Goal: Information Seeking & Learning: Learn about a topic

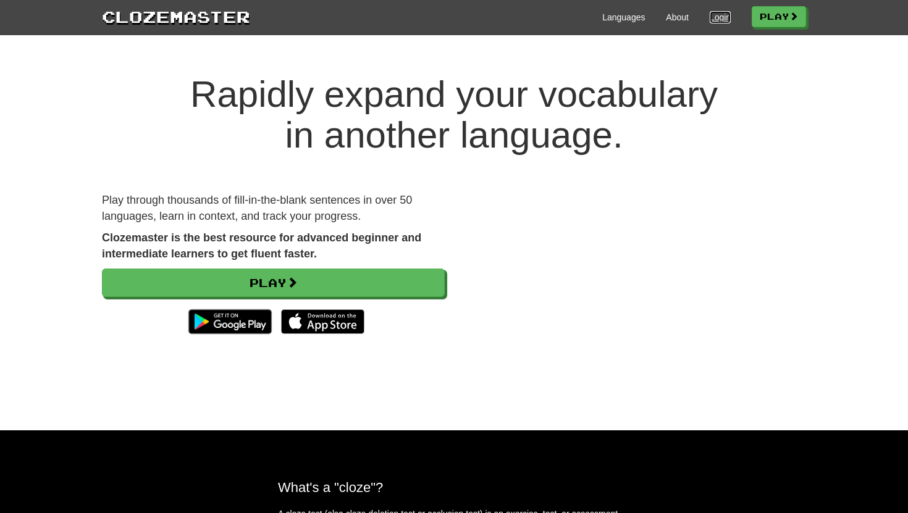
click at [709, 22] on link "Login" at bounding box center [719, 17] width 21 height 12
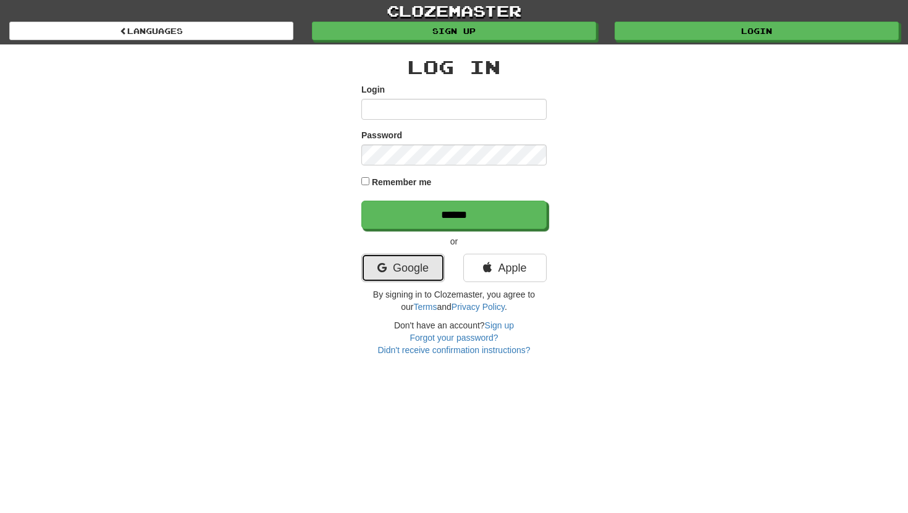
click at [409, 266] on link "Google" at bounding box center [402, 268] width 83 height 28
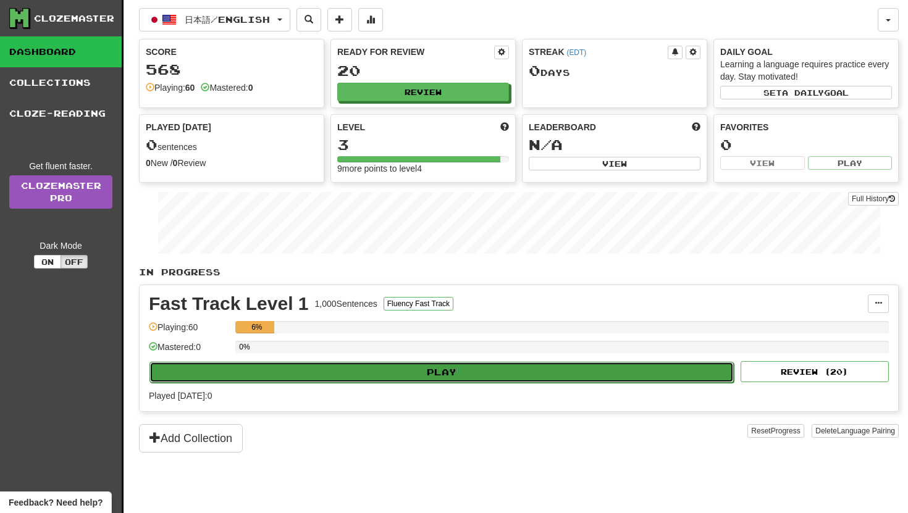
click at [362, 378] on button "Play" at bounding box center [441, 372] width 584 height 21
select select "**"
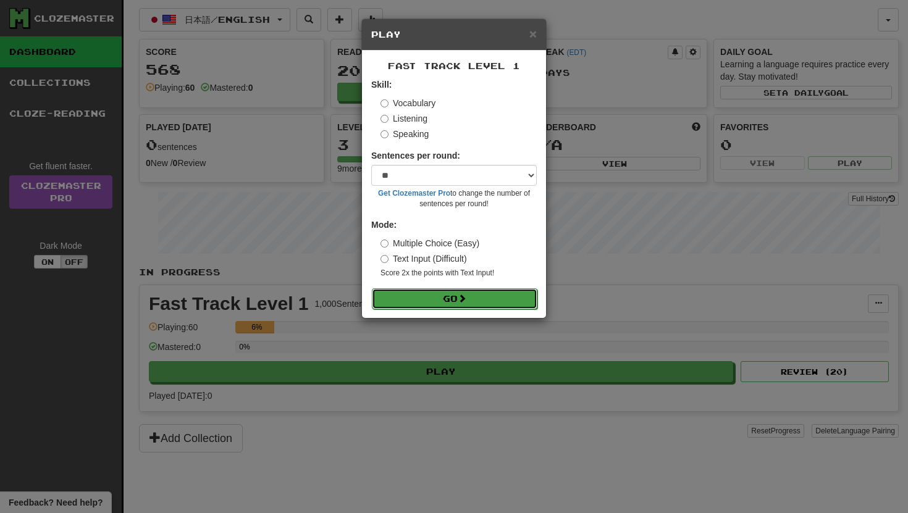
click at [430, 303] on button "Go" at bounding box center [454, 298] width 165 height 21
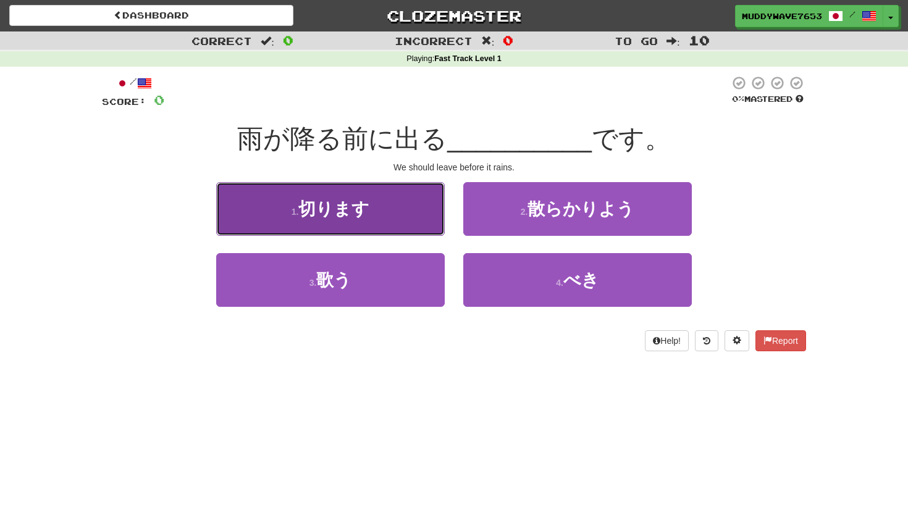
click at [417, 212] on button "1 . 切ります" at bounding box center [330, 209] width 228 height 54
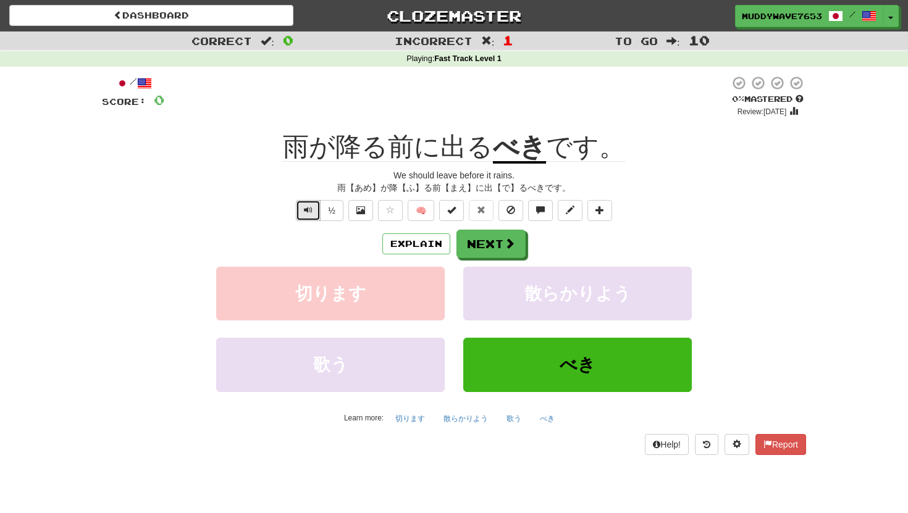
click at [306, 208] on span "Text-to-speech controls" at bounding box center [308, 210] width 9 height 9
click at [428, 240] on button "Explain" at bounding box center [416, 243] width 68 height 21
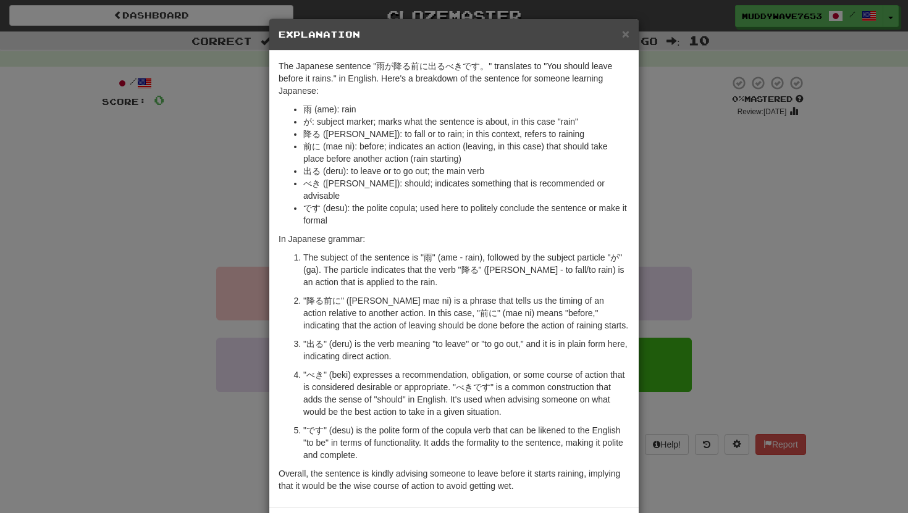
click at [622, 41] on div "× Explanation" at bounding box center [453, 34] width 369 height 31
click at [627, 36] on span "×" at bounding box center [625, 34] width 7 height 14
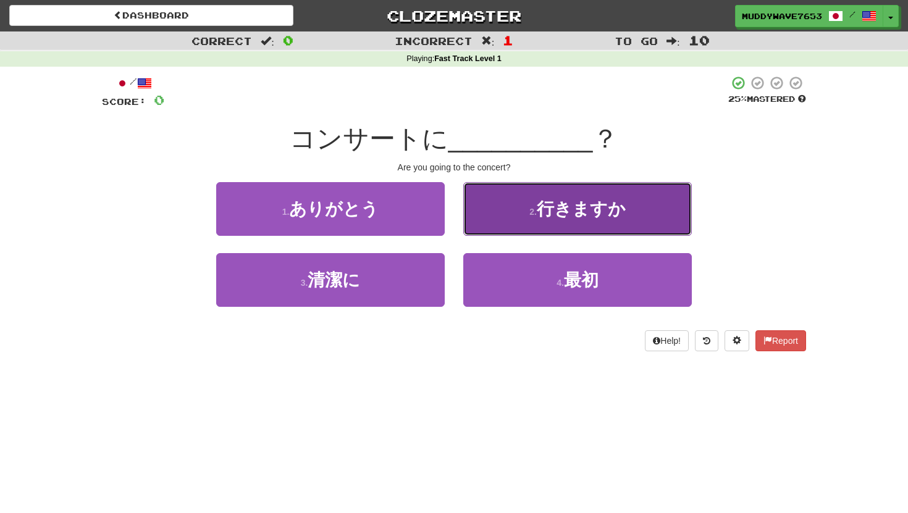
click at [570, 199] on span "行きますか" at bounding box center [580, 208] width 89 height 19
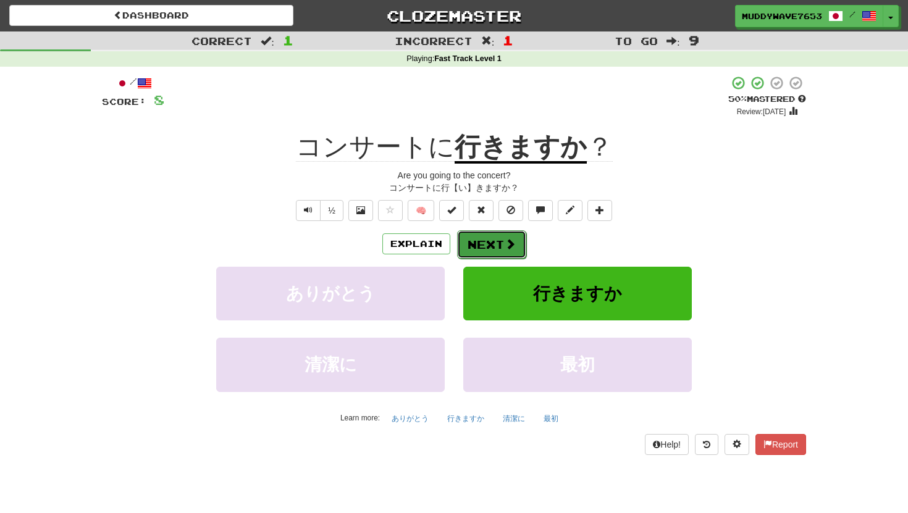
click at [468, 244] on button "Next" at bounding box center [491, 244] width 69 height 28
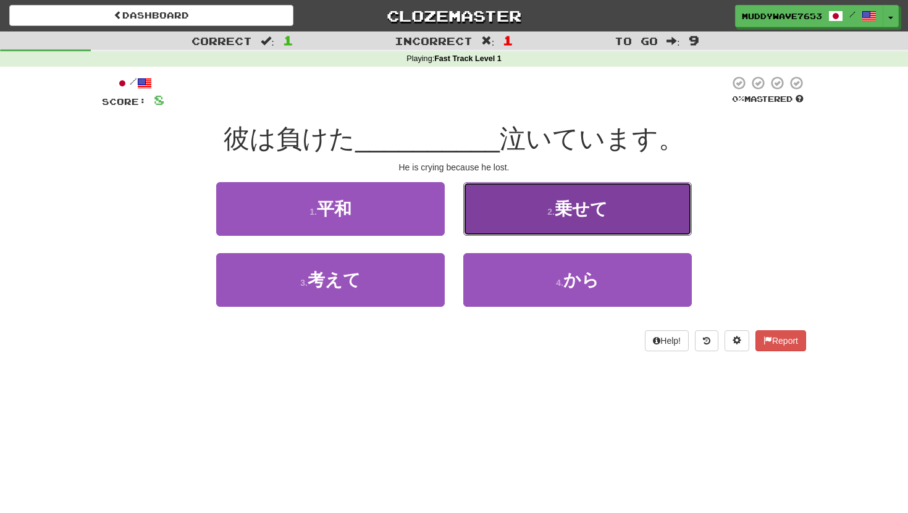
click at [596, 211] on span "乗せて" at bounding box center [580, 208] width 53 height 19
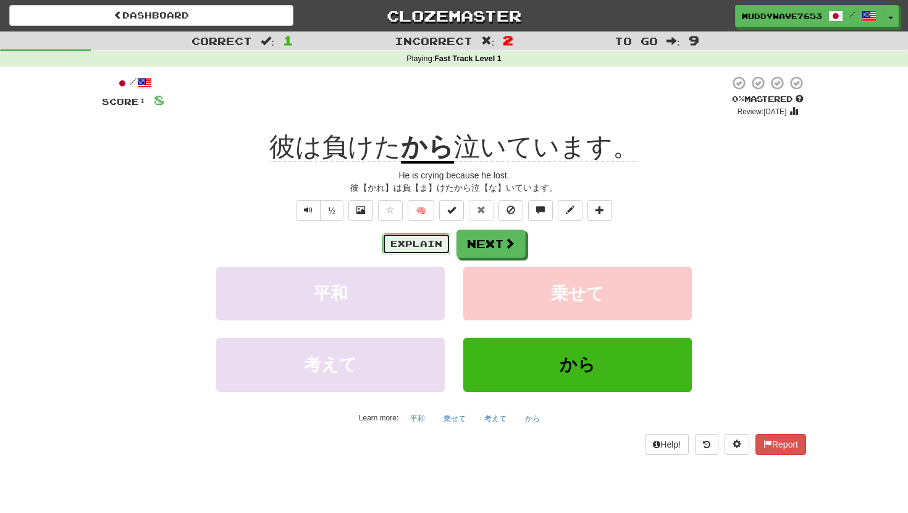
click at [410, 249] on button "Explain" at bounding box center [416, 243] width 68 height 21
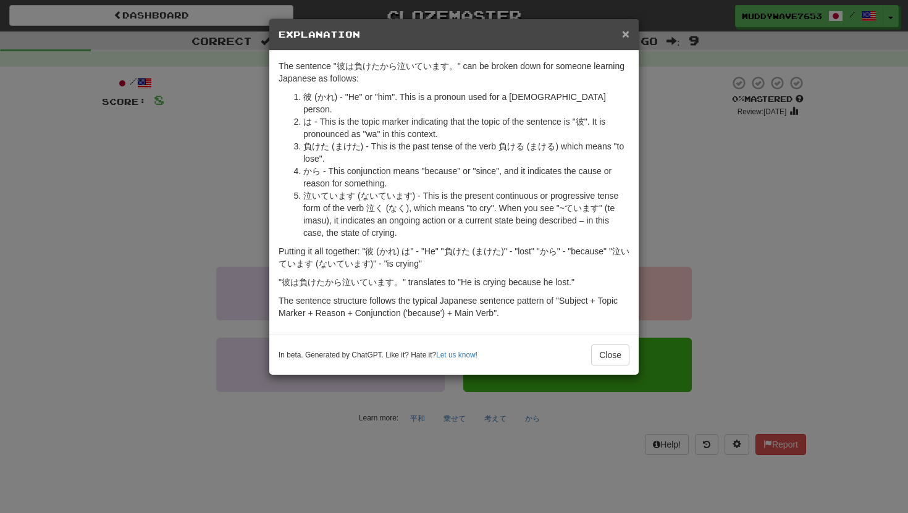
click at [622, 31] on span "×" at bounding box center [625, 34] width 7 height 14
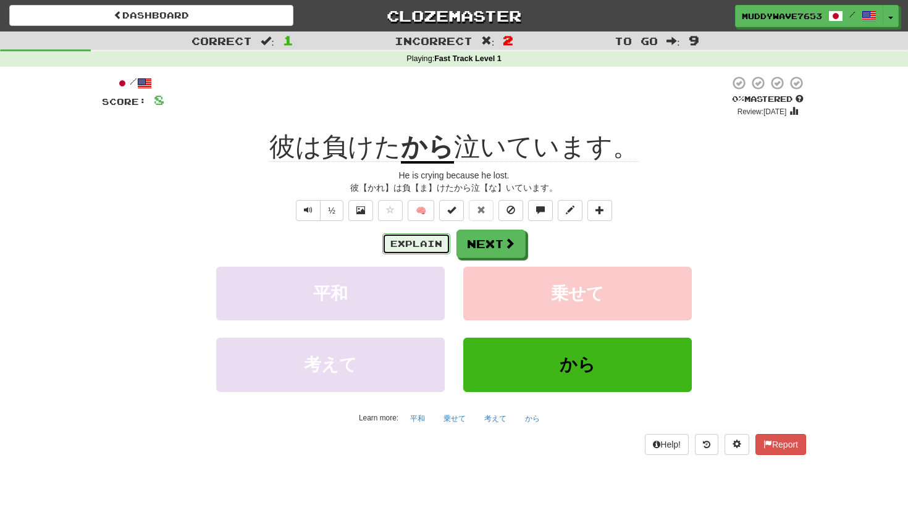
click at [433, 244] on button "Explain" at bounding box center [416, 243] width 68 height 21
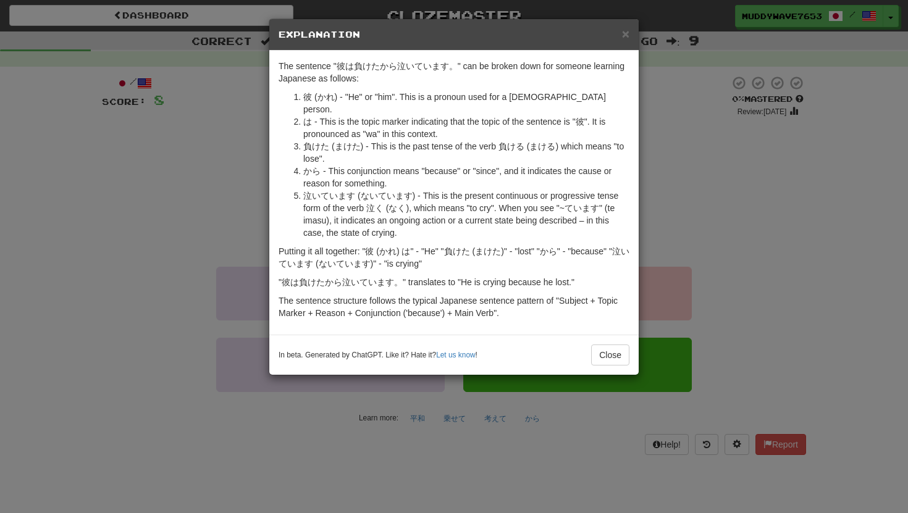
click at [654, 148] on div "× Explanation The sentence "彼は負けたから泣いています。" can be broken down for someone lear…" at bounding box center [454, 256] width 908 height 513
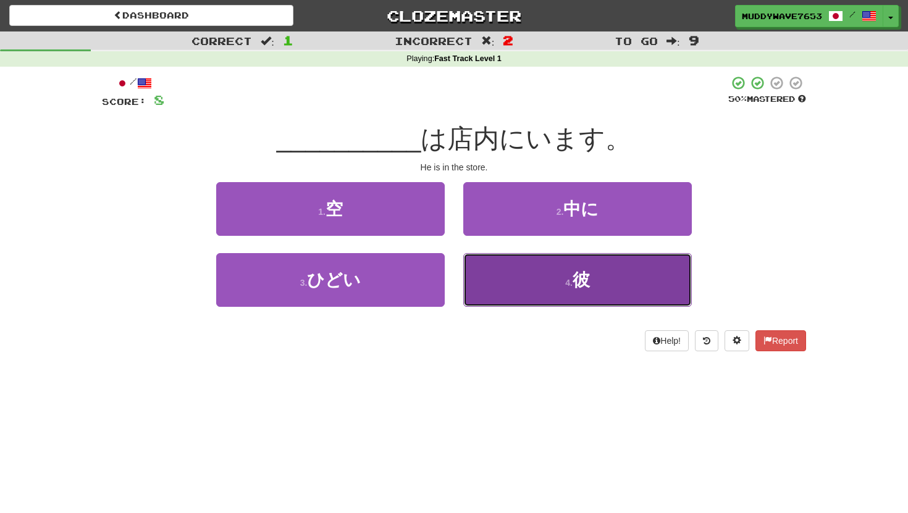
click at [536, 276] on button "4 . 彼" at bounding box center [577, 280] width 228 height 54
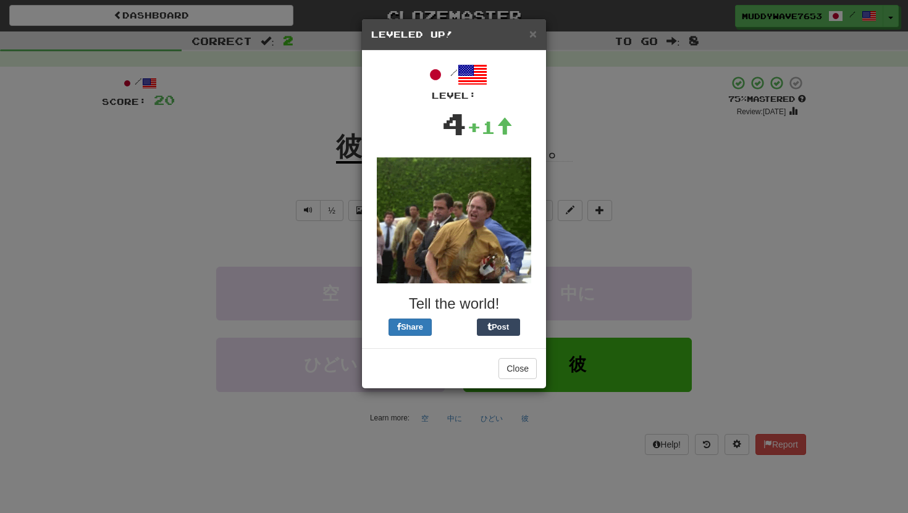
click at [526, 35] on h5 "Leveled Up!" at bounding box center [453, 34] width 165 height 12
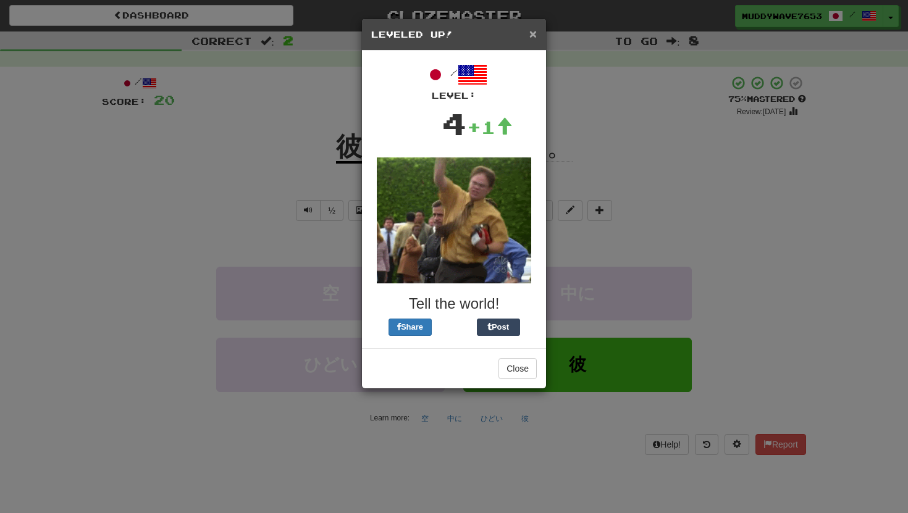
click at [531, 35] on span "×" at bounding box center [532, 34] width 7 height 14
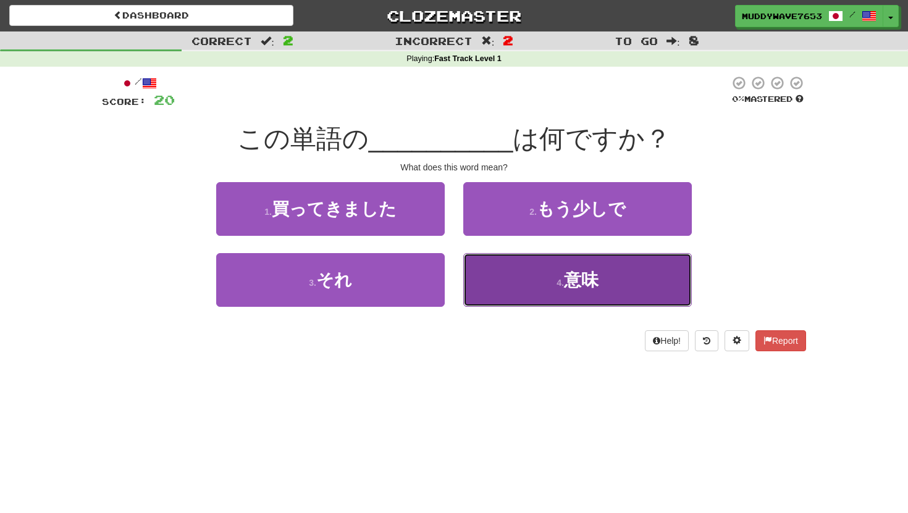
click at [515, 286] on button "4 . 意味" at bounding box center [577, 280] width 228 height 54
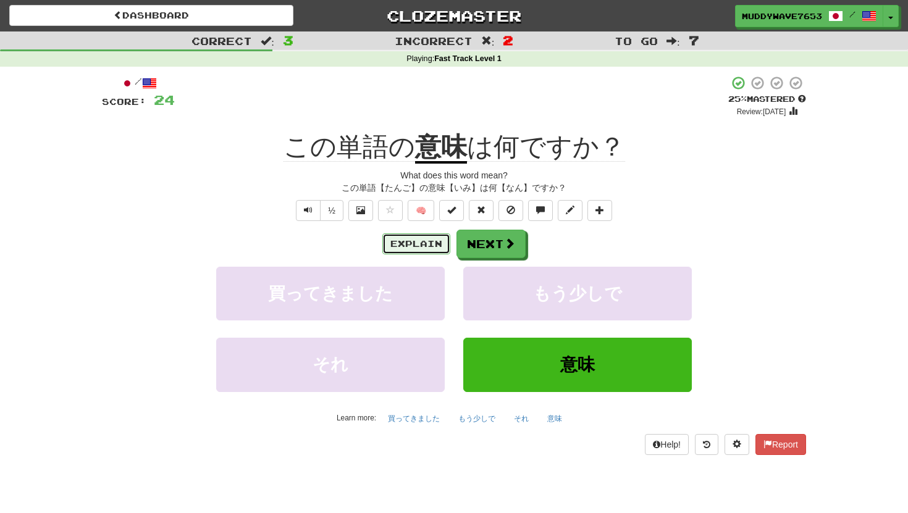
click at [414, 244] on button "Explain" at bounding box center [416, 243] width 68 height 21
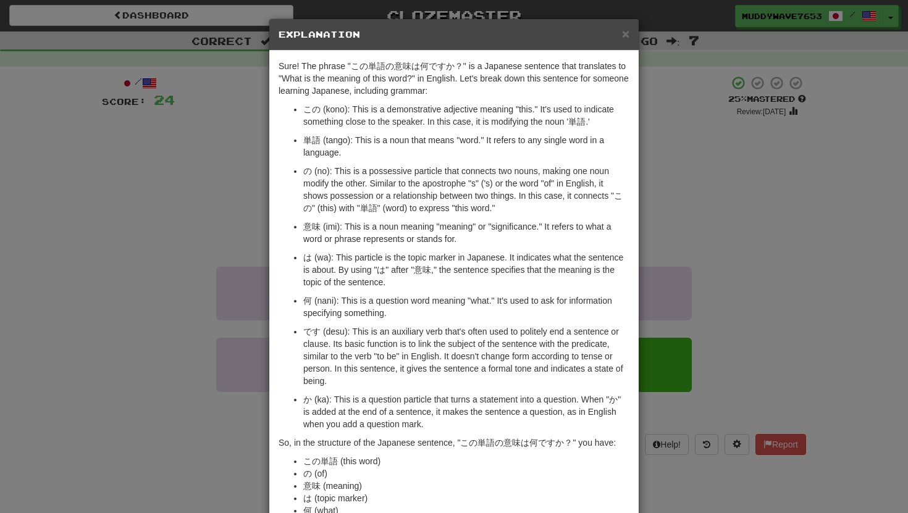
click at [688, 94] on div "× Explanation Sure! The phrase "この単語の意味は何ですか？" is a Japanese sentence that tran…" at bounding box center [454, 256] width 908 height 513
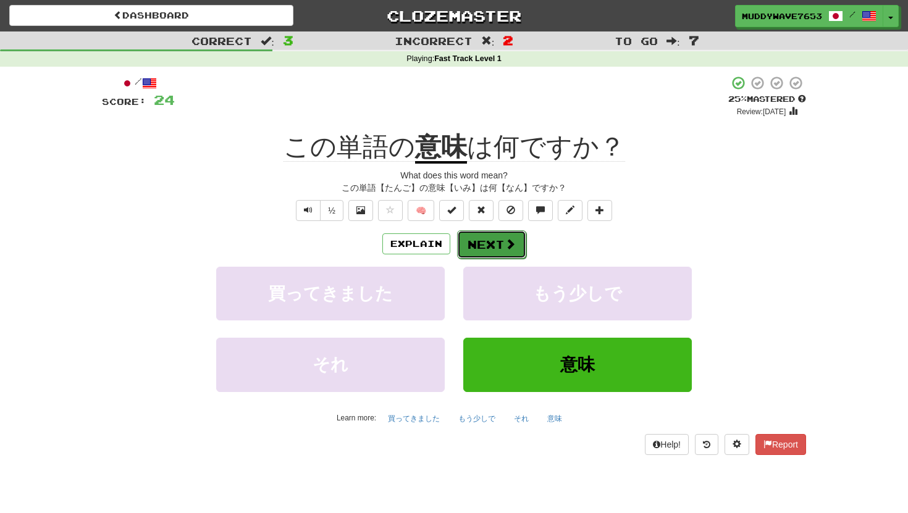
click at [490, 243] on button "Next" at bounding box center [491, 244] width 69 height 28
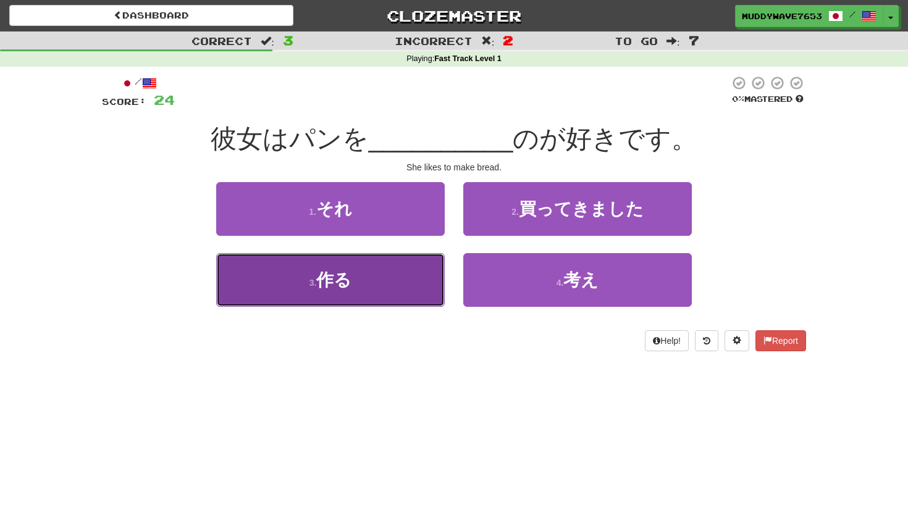
click at [376, 286] on button "3 . 作る" at bounding box center [330, 280] width 228 height 54
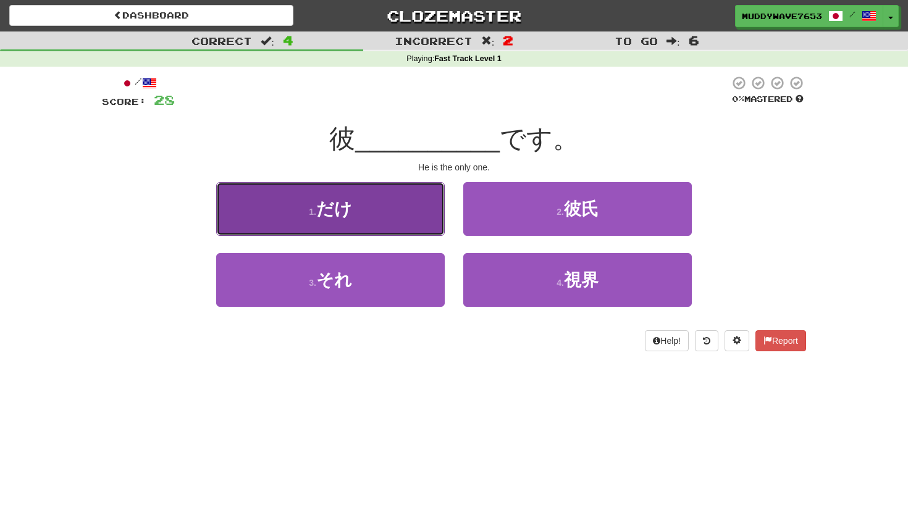
click at [417, 220] on button "1 . だけ" at bounding box center [330, 209] width 228 height 54
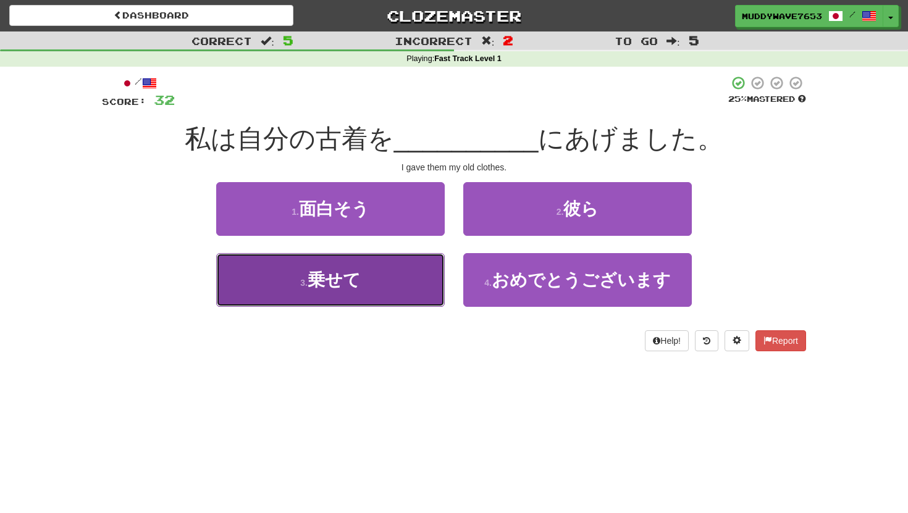
click at [342, 299] on button "3 . 乗せて" at bounding box center [330, 280] width 228 height 54
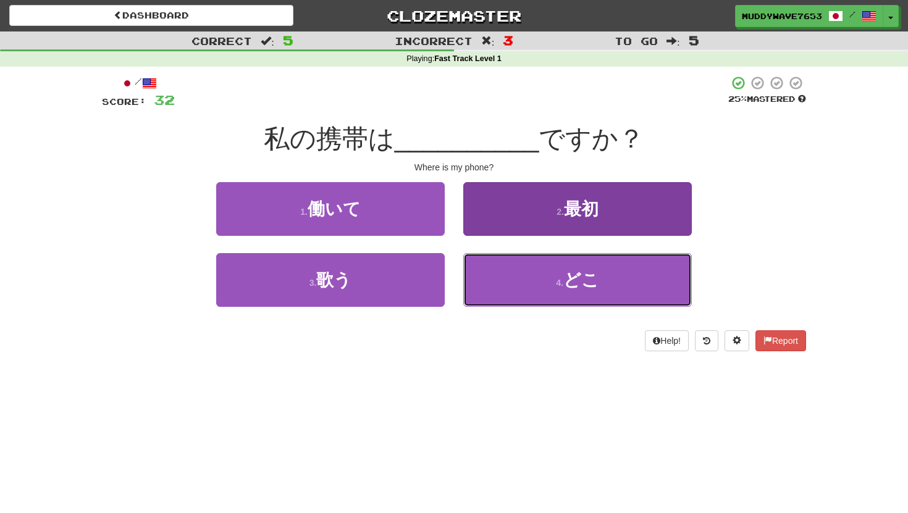
click at [567, 288] on span "どこ" at bounding box center [581, 279] width 36 height 19
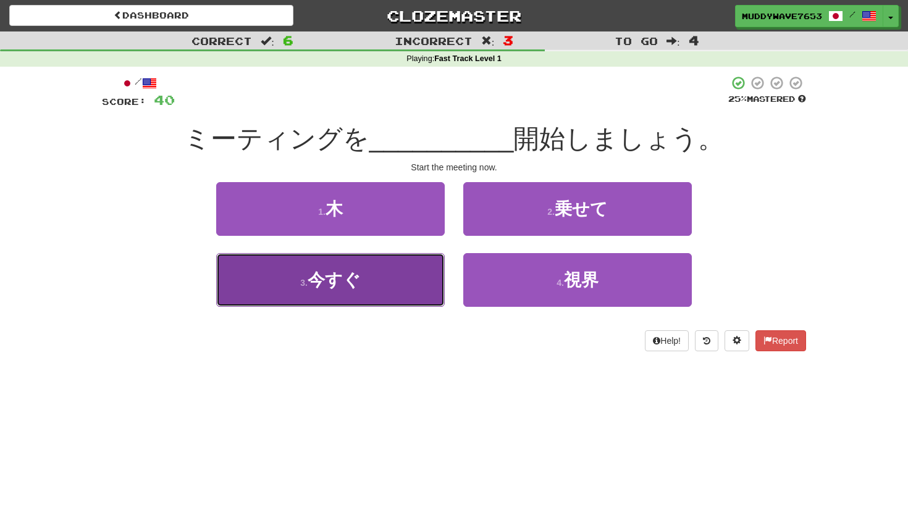
click at [396, 293] on button "3 . 今すぐ" at bounding box center [330, 280] width 228 height 54
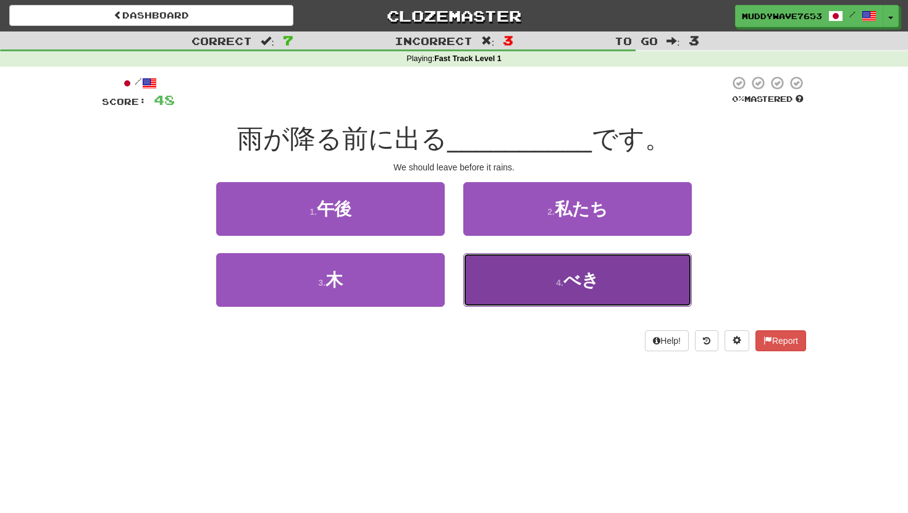
click at [579, 277] on span "べき" at bounding box center [581, 279] width 36 height 19
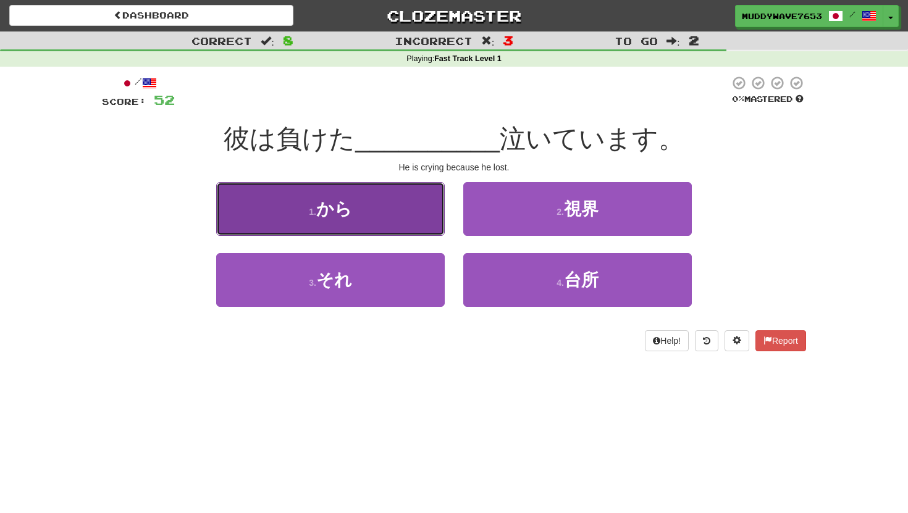
click at [341, 190] on button "1 . から" at bounding box center [330, 209] width 228 height 54
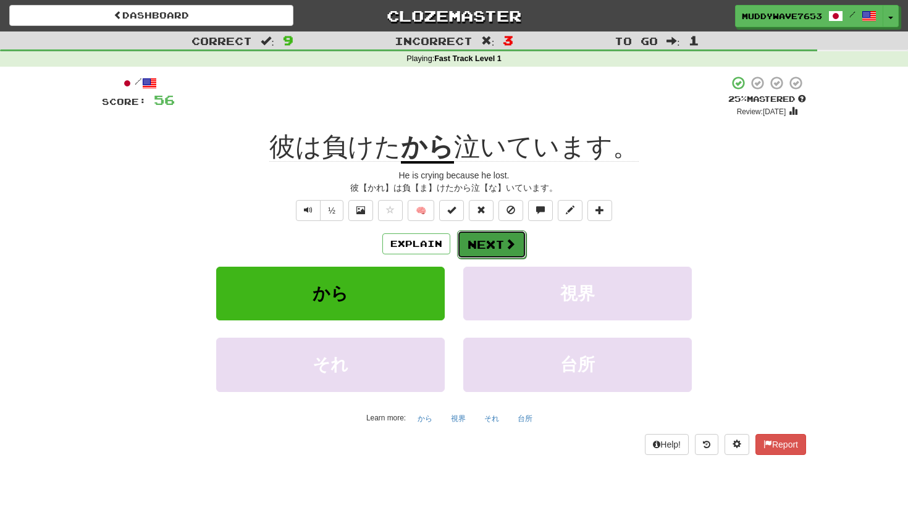
click at [504, 243] on span at bounding box center [509, 243] width 11 height 11
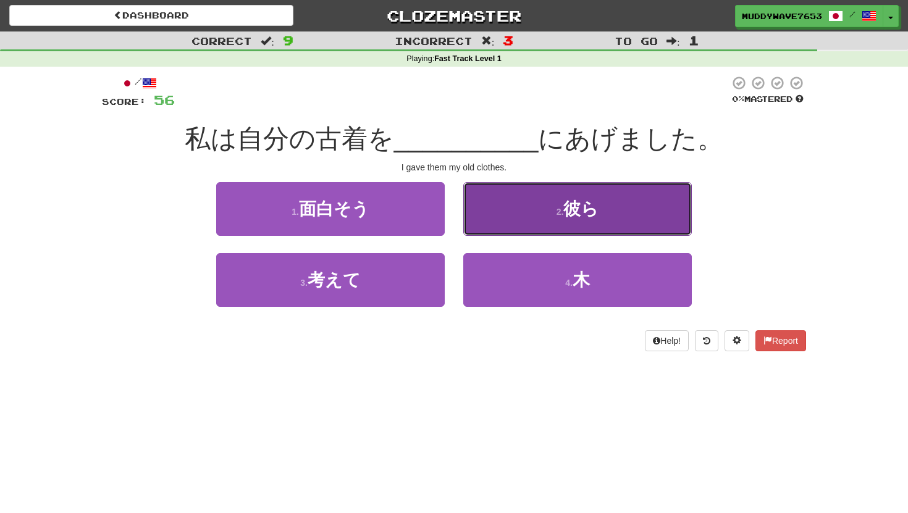
click at [528, 203] on button "2 . 彼ら" at bounding box center [577, 209] width 228 height 54
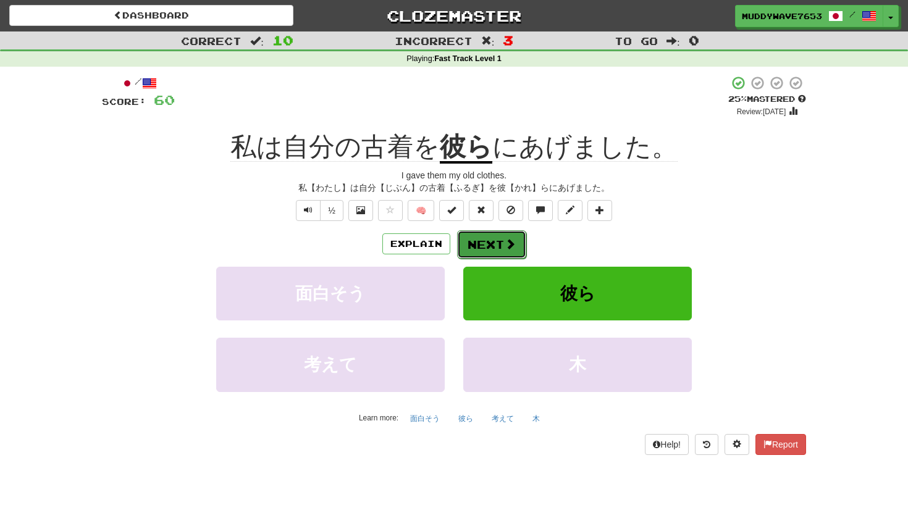
click at [504, 248] on span at bounding box center [509, 243] width 11 height 11
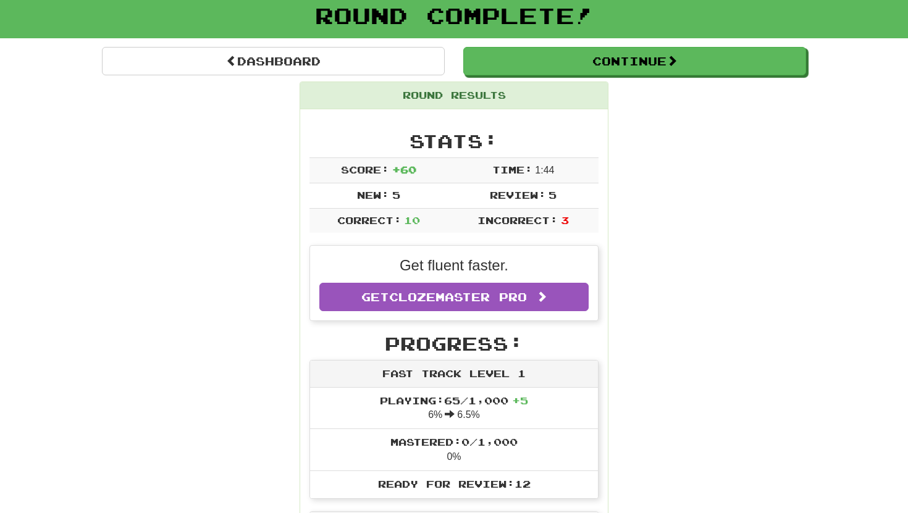
scroll to position [52, 0]
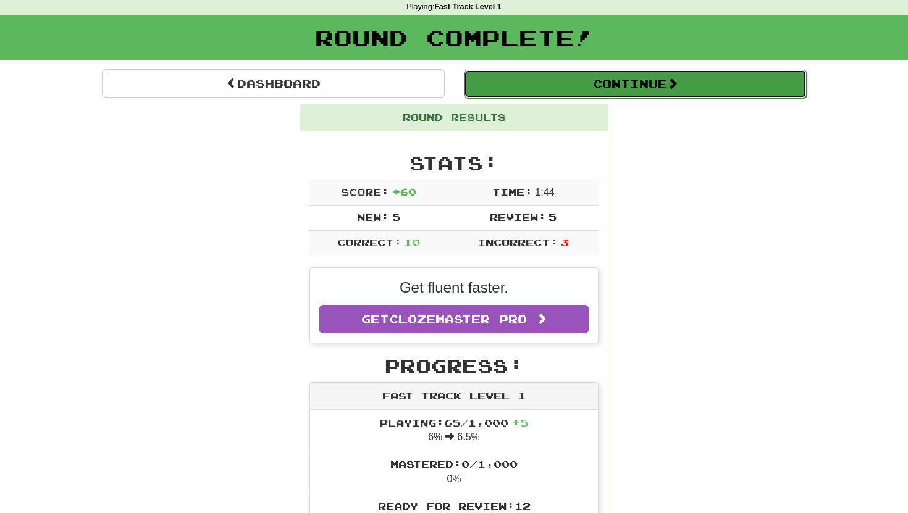
click at [585, 86] on button "Continue" at bounding box center [635, 84] width 343 height 28
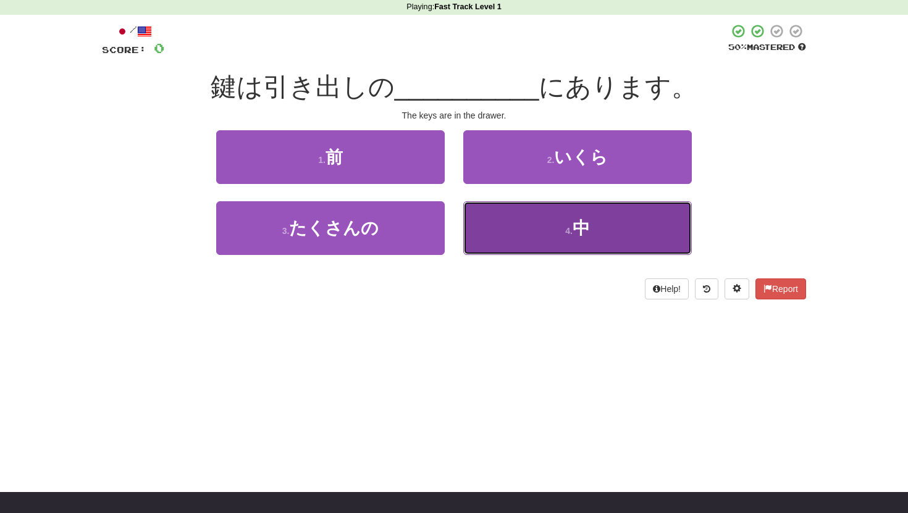
click at [538, 232] on button "4 . 中" at bounding box center [577, 228] width 228 height 54
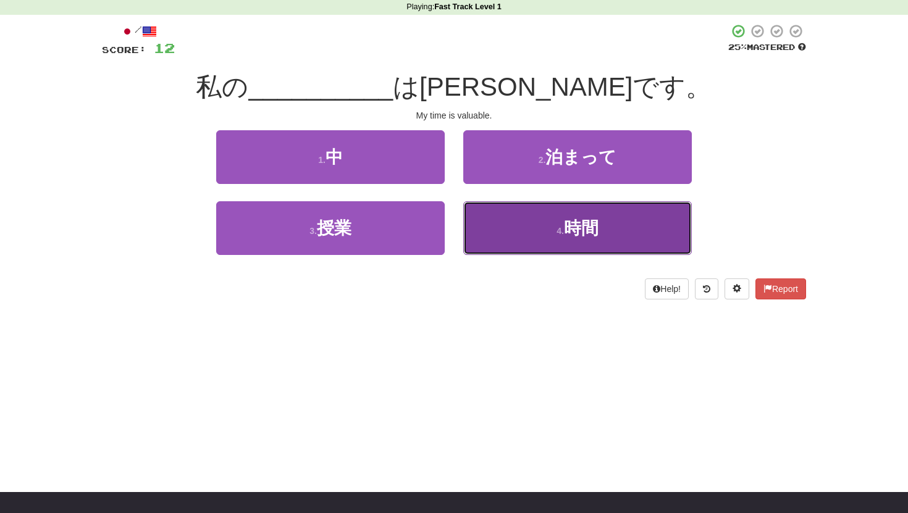
click at [514, 225] on button "4 . 時間" at bounding box center [577, 228] width 228 height 54
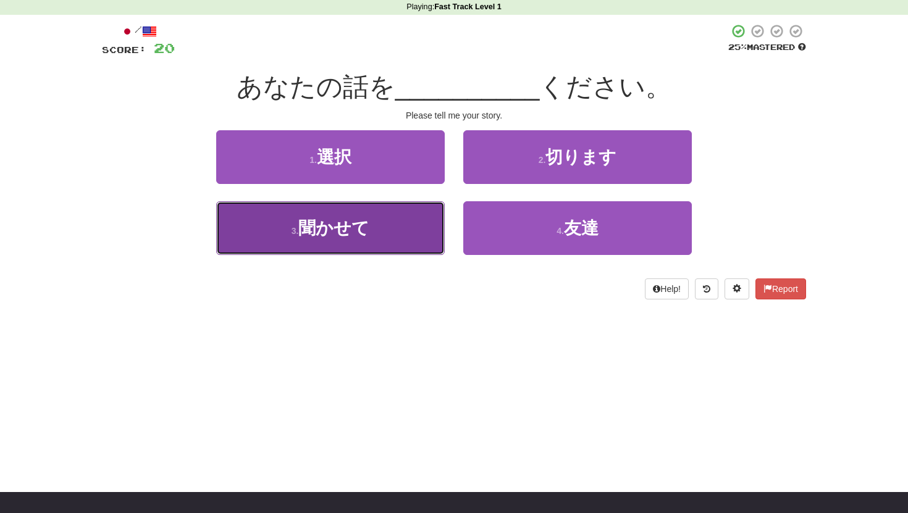
click at [388, 211] on button "3 . 聞かせて" at bounding box center [330, 228] width 228 height 54
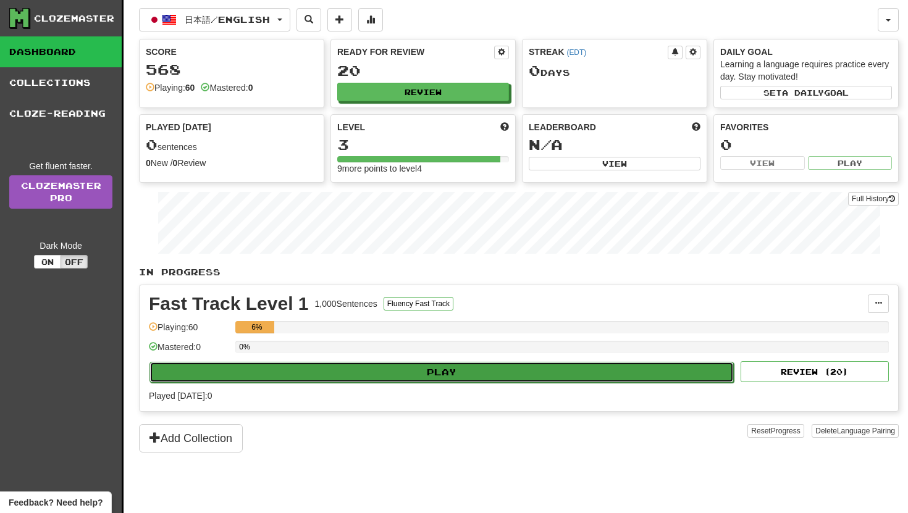
click at [303, 377] on button "Play" at bounding box center [441, 372] width 584 height 21
select select "**"
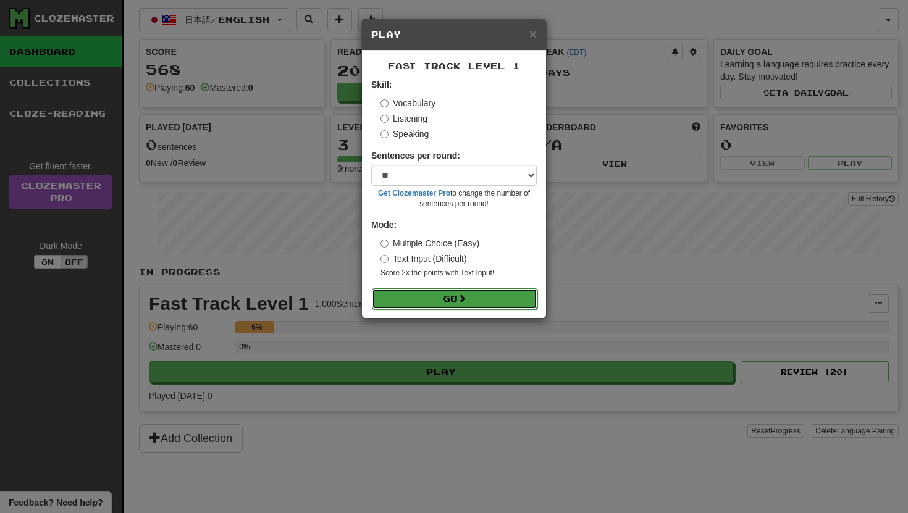
click at [430, 298] on button "Go" at bounding box center [454, 298] width 165 height 21
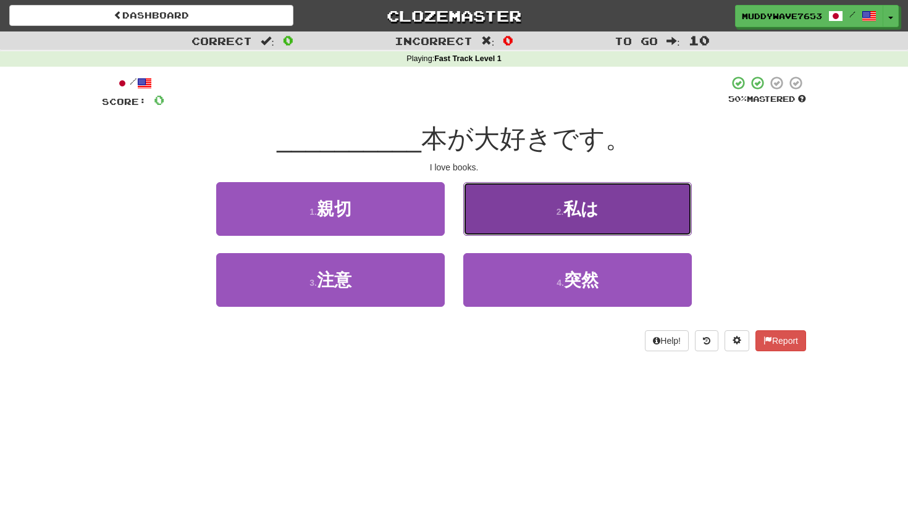
click at [611, 193] on button "2 . 私は" at bounding box center [577, 209] width 228 height 54
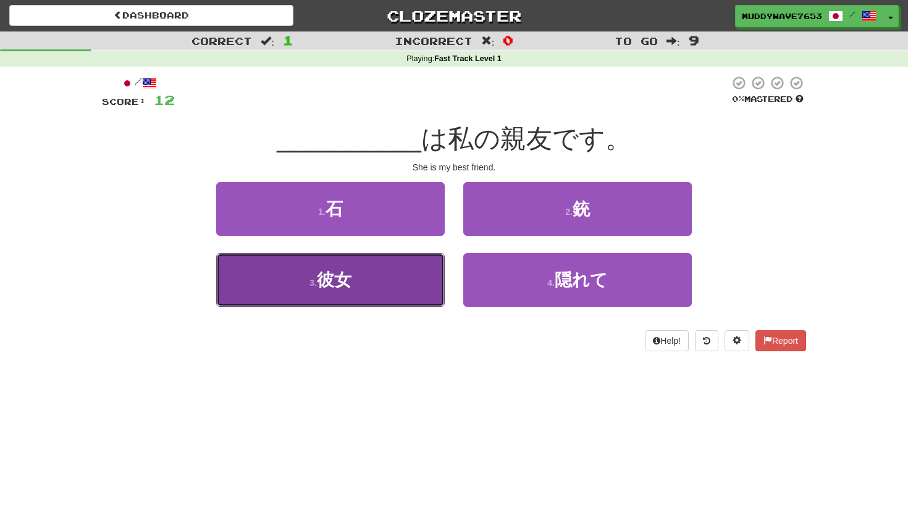
click at [376, 285] on button "3 . 彼女" at bounding box center [330, 280] width 228 height 54
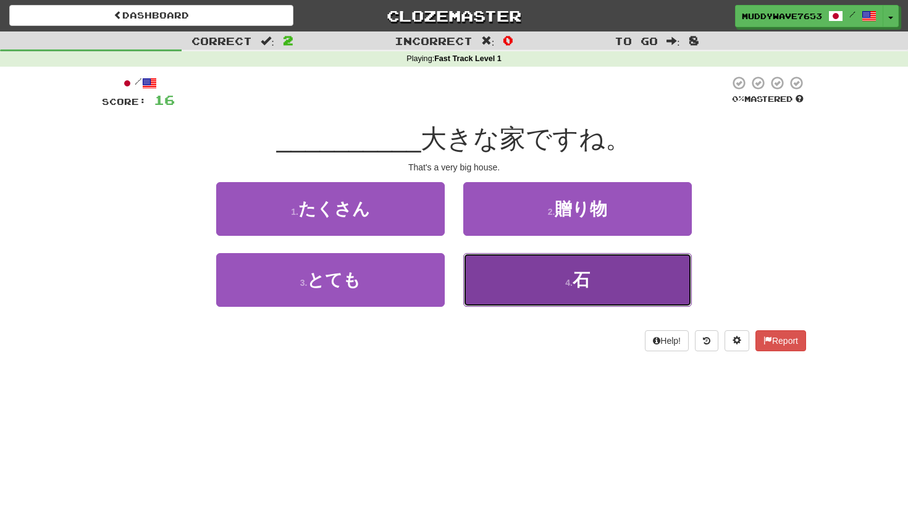
click at [551, 269] on button "4 . 石" at bounding box center [577, 280] width 228 height 54
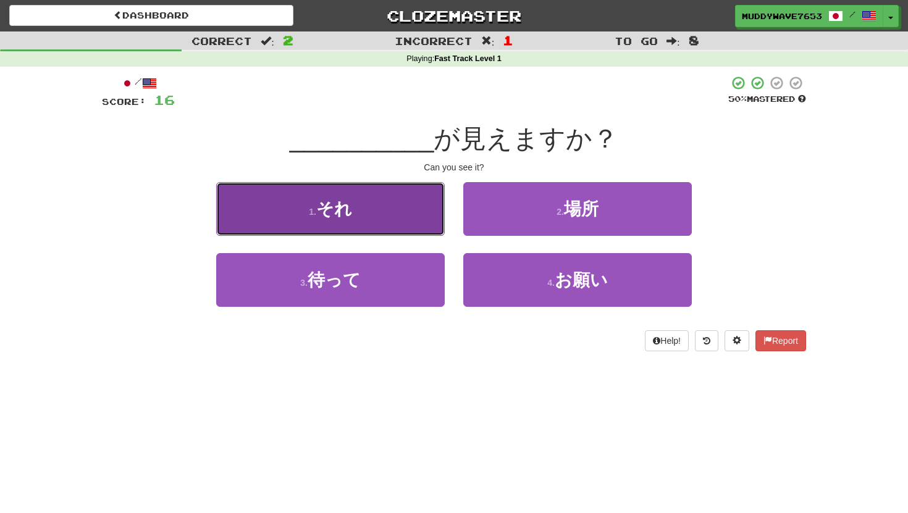
click at [385, 213] on button "1 . それ" at bounding box center [330, 209] width 228 height 54
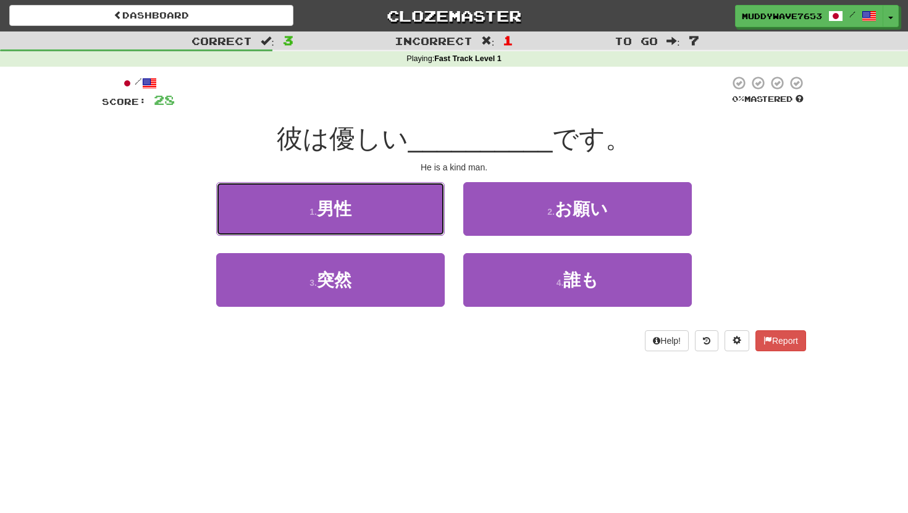
click at [385, 213] on button "1 . 男性" at bounding box center [330, 209] width 228 height 54
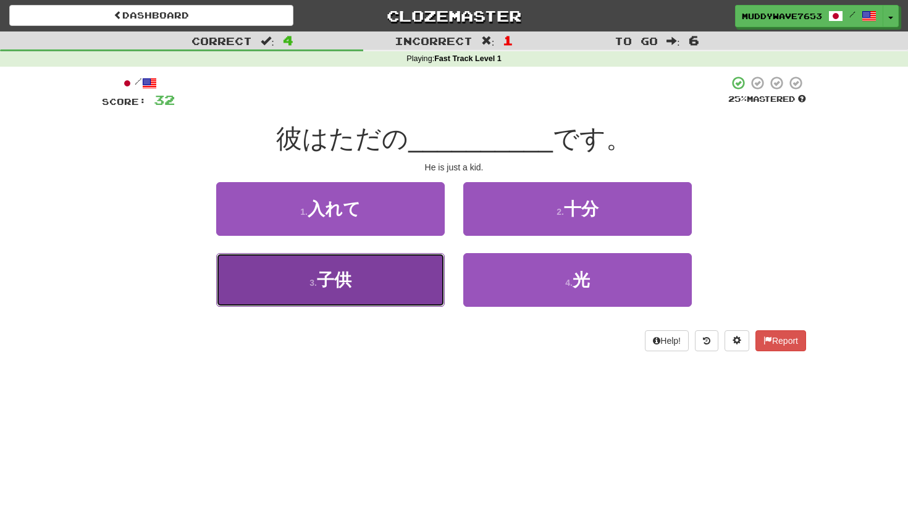
click at [351, 275] on span "子供" at bounding box center [334, 279] width 35 height 19
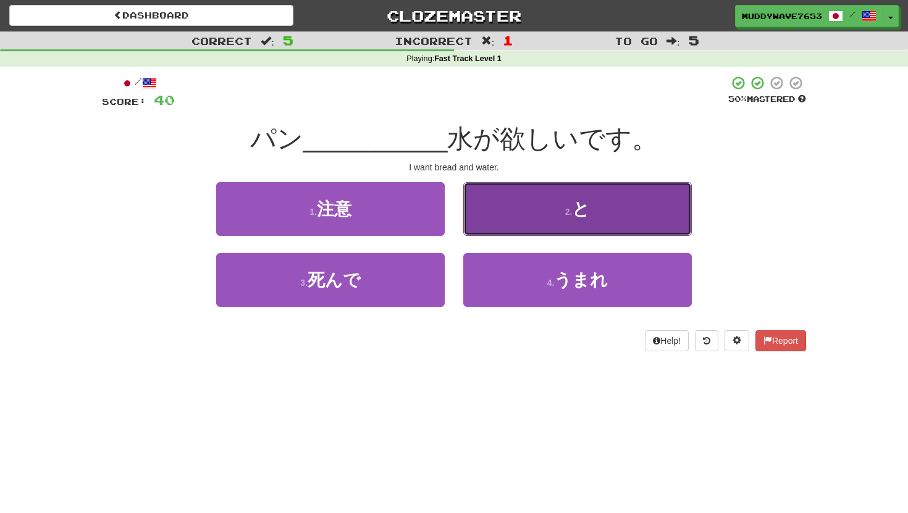
click at [548, 193] on button "2 . と" at bounding box center [577, 209] width 228 height 54
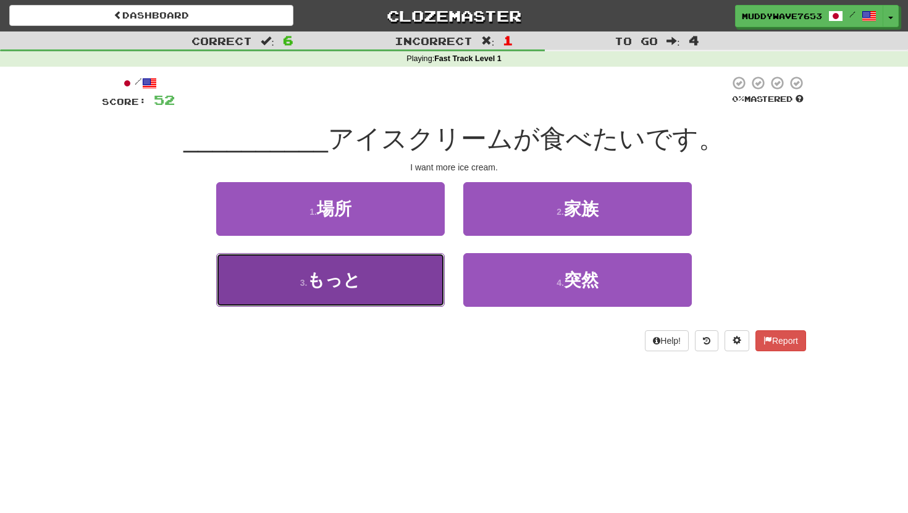
click at [405, 288] on button "3 . もっと" at bounding box center [330, 280] width 228 height 54
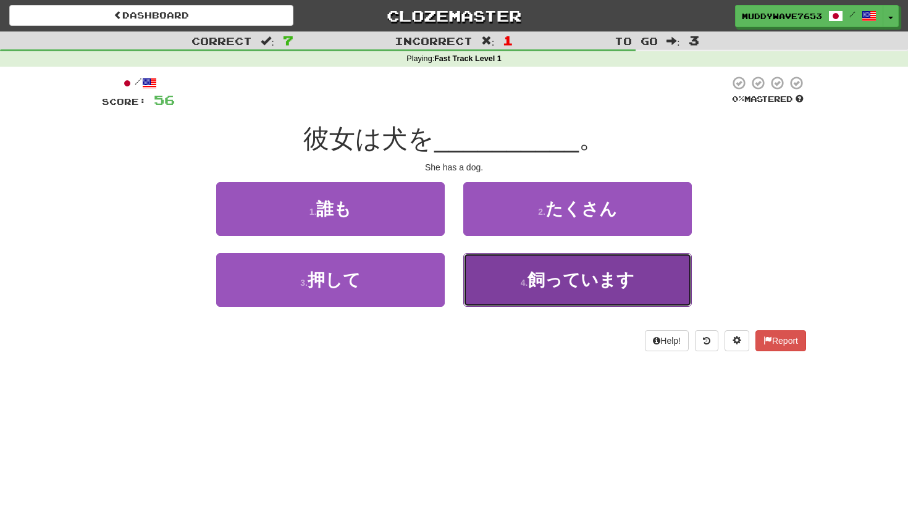
click at [514, 269] on button "4 . 飼っています" at bounding box center [577, 280] width 228 height 54
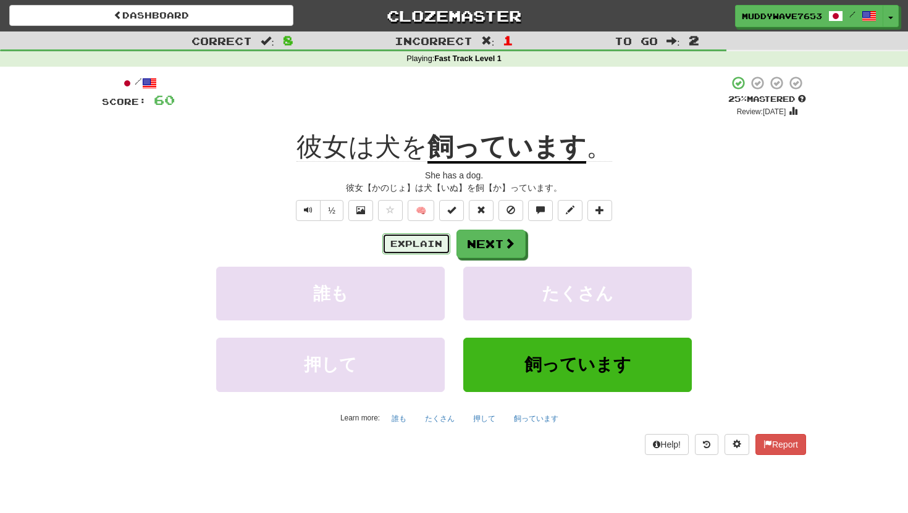
click at [414, 241] on button "Explain" at bounding box center [416, 243] width 68 height 21
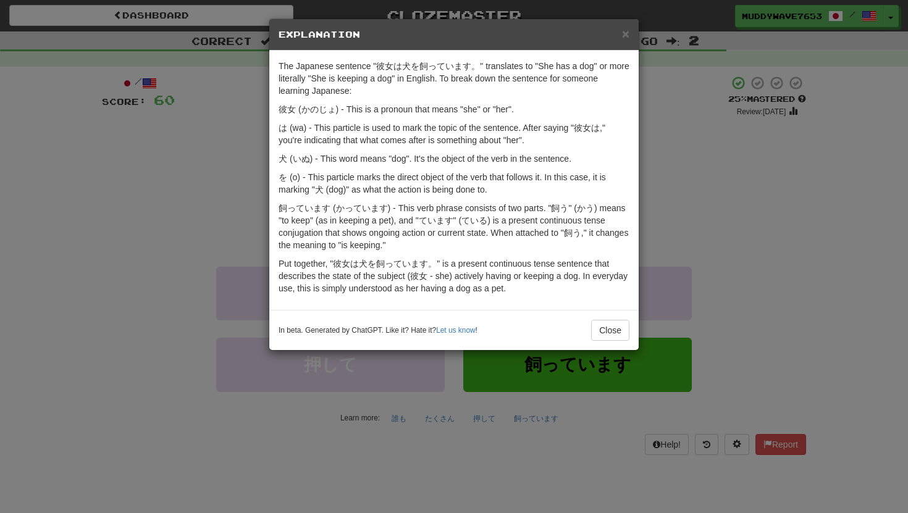
click at [702, 138] on div "× Explanation The Japanese sentence "彼女は犬を飼っています。" translates to "She has a dog…" at bounding box center [454, 256] width 908 height 513
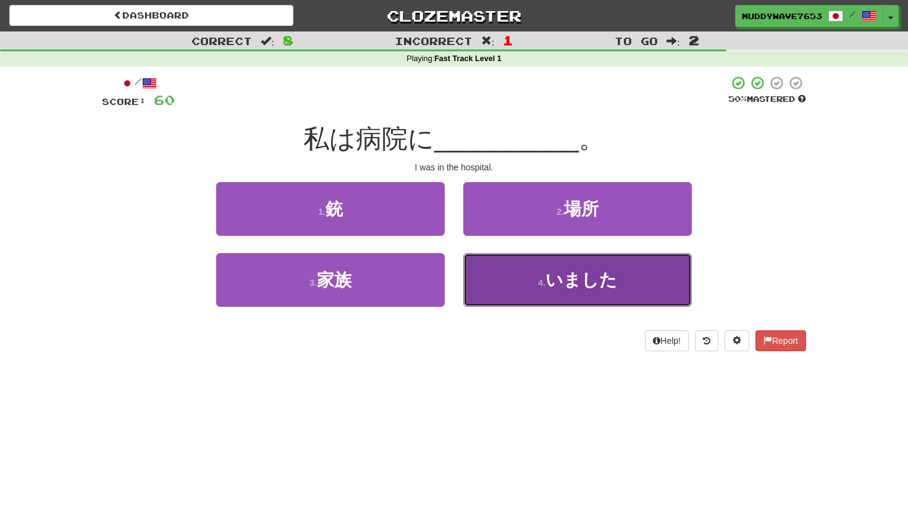
click at [534, 280] on button "4 . いました" at bounding box center [577, 280] width 228 height 54
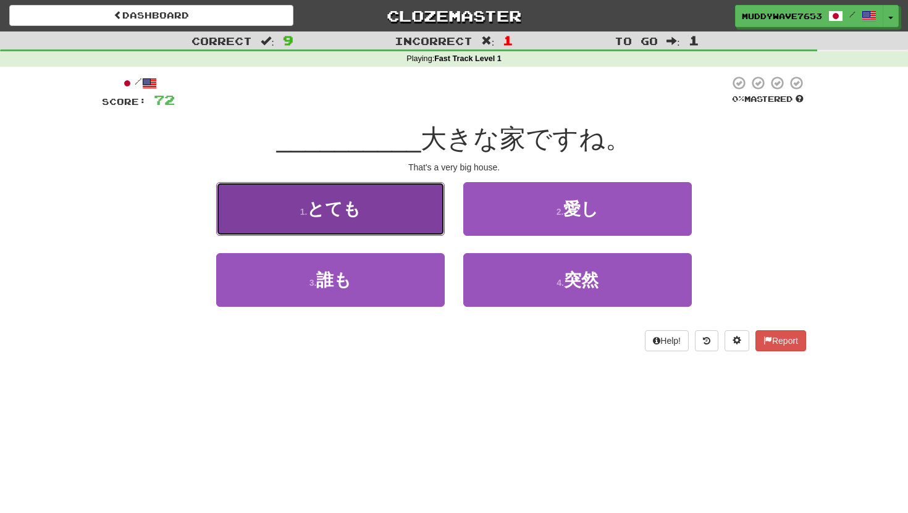
click at [403, 194] on button "1 . とても" at bounding box center [330, 209] width 228 height 54
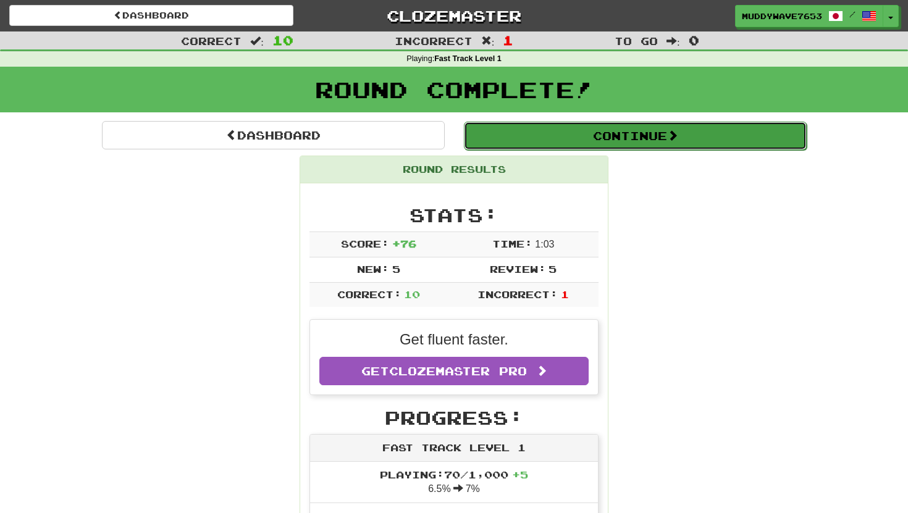
click at [548, 146] on button "Continue" at bounding box center [635, 136] width 343 height 28
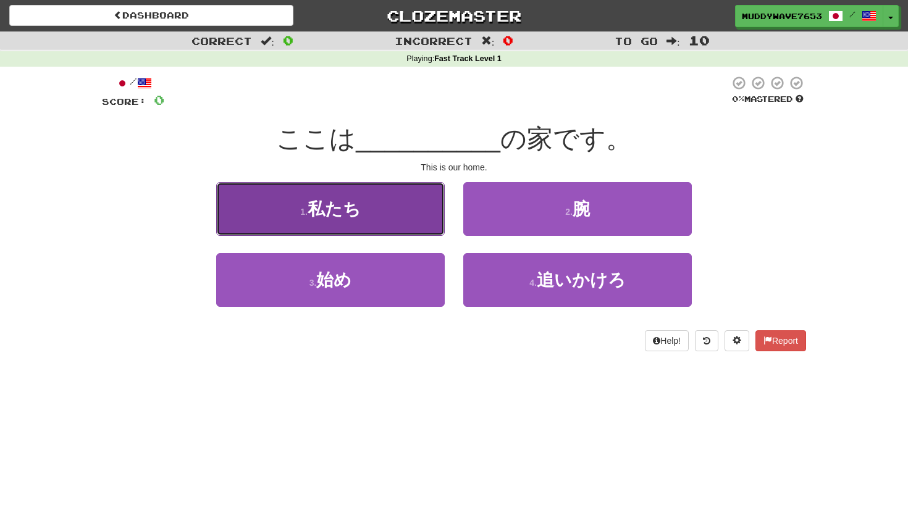
click at [403, 203] on button "1 . 私たち" at bounding box center [330, 209] width 228 height 54
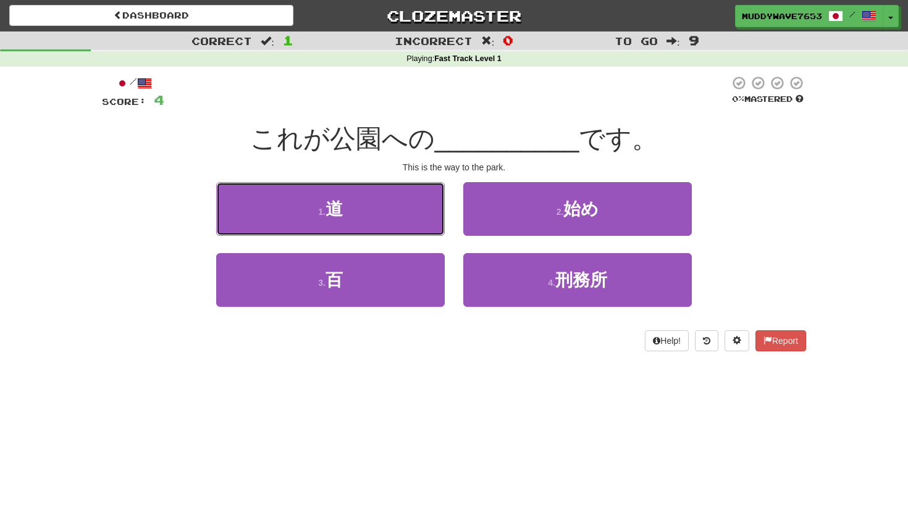
click at [403, 203] on button "1 . 道" at bounding box center [330, 209] width 228 height 54
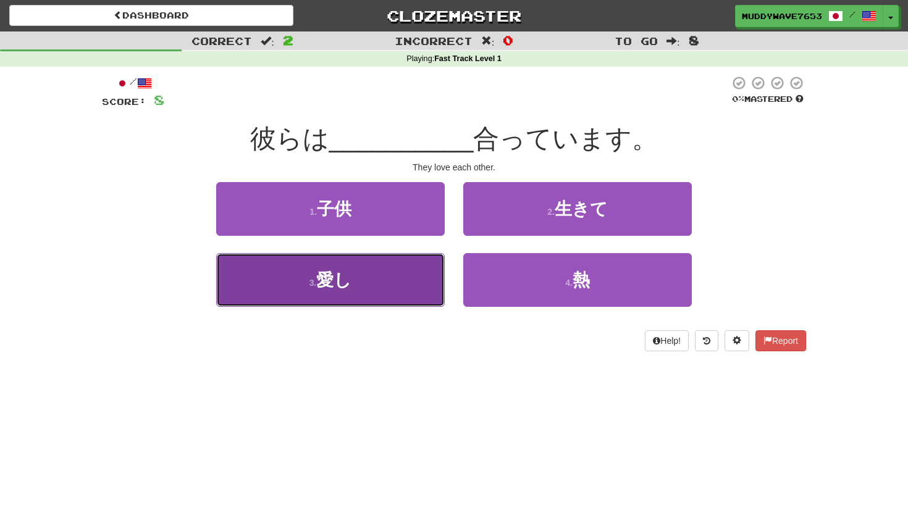
click at [359, 285] on button "3 . 愛し" at bounding box center [330, 280] width 228 height 54
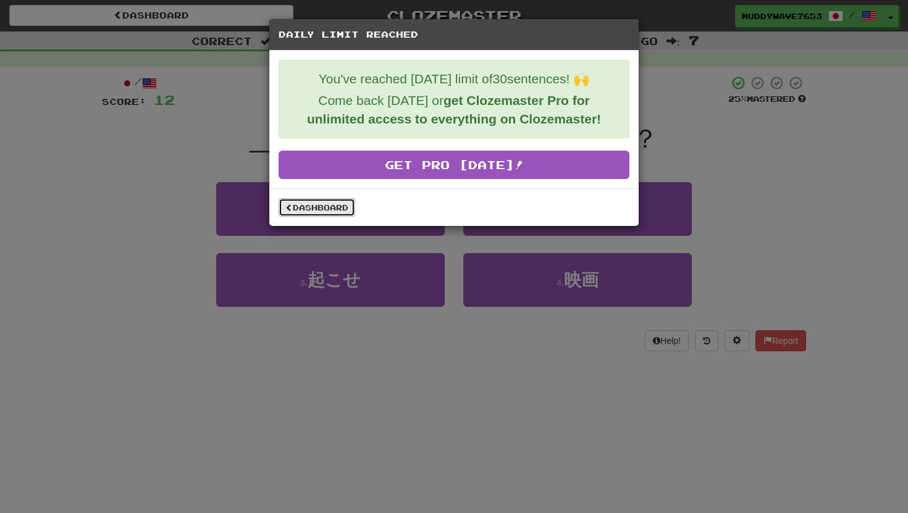
click at [311, 204] on link "Dashboard" at bounding box center [316, 207] width 77 height 19
